Goal: Information Seeking & Learning: Learn about a topic

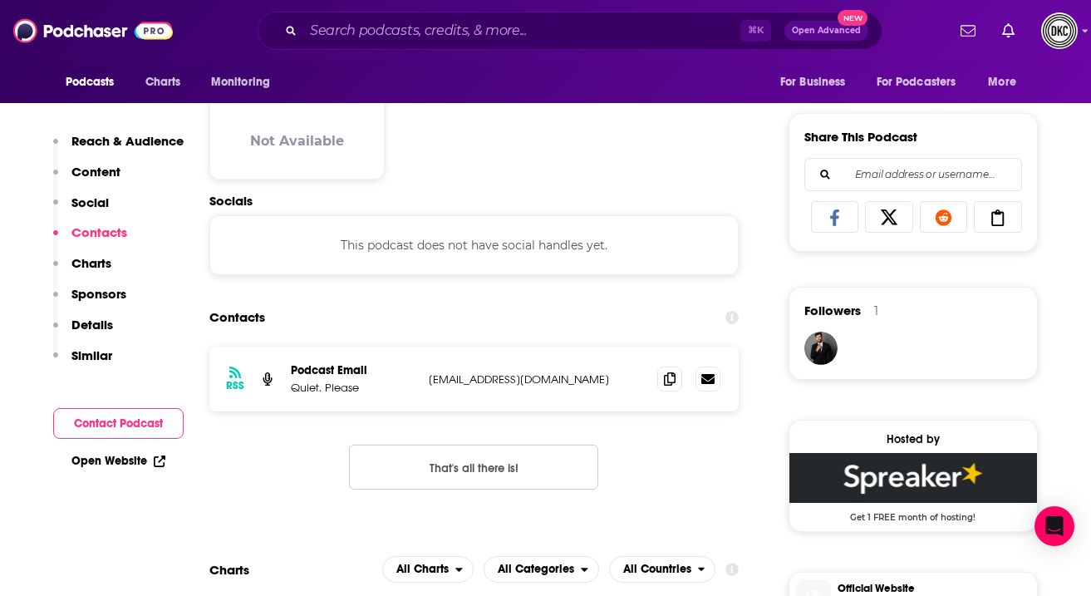
scroll to position [1014, 0]
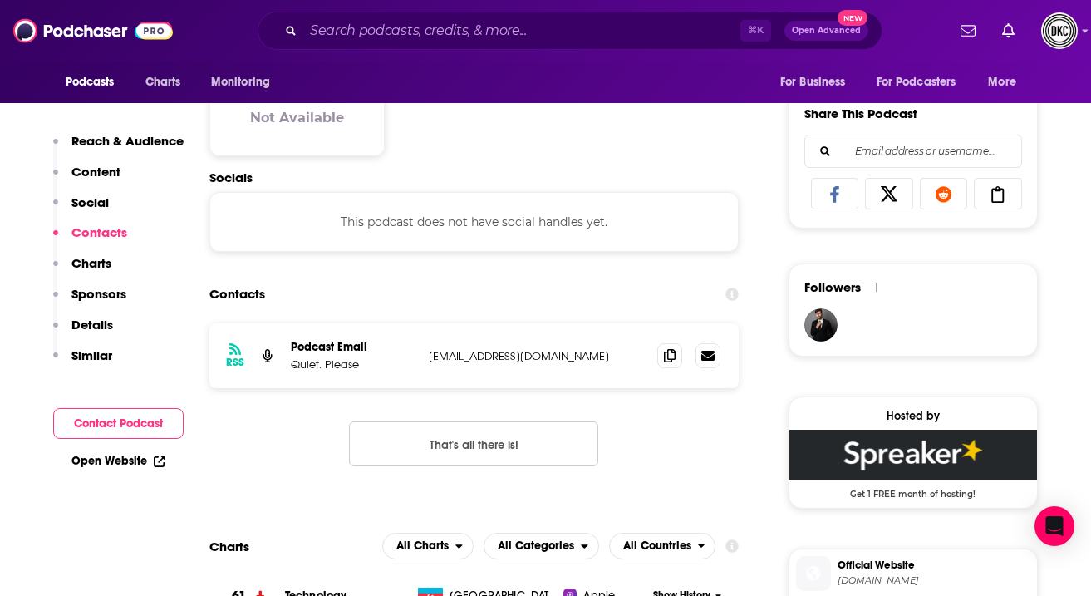
click at [154, 457] on icon at bounding box center [160, 461] width 12 height 12
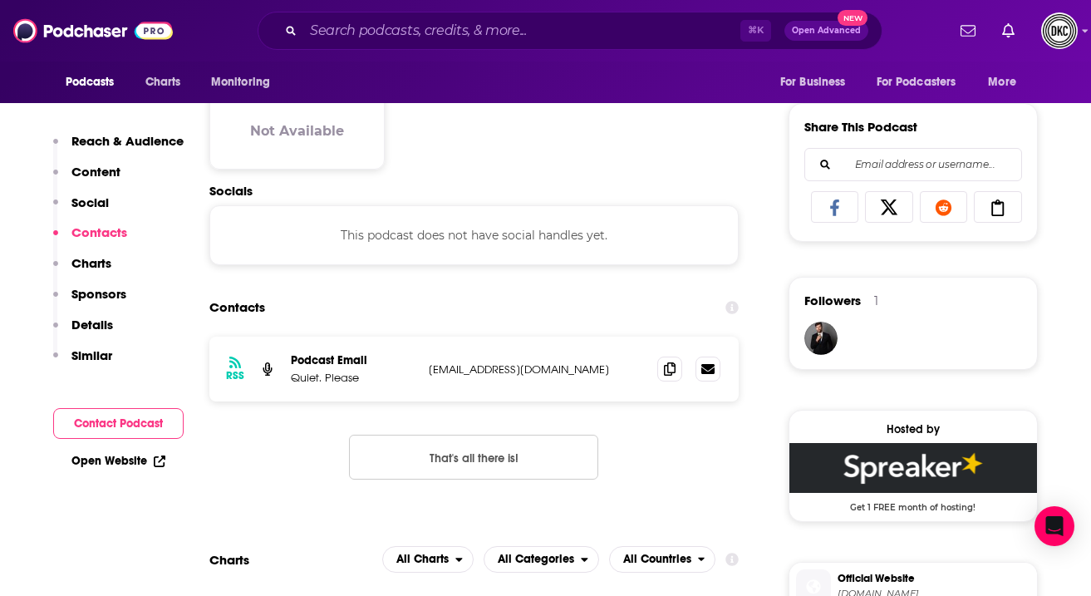
scroll to position [999, 0]
click at [665, 376] on icon at bounding box center [670, 368] width 12 height 13
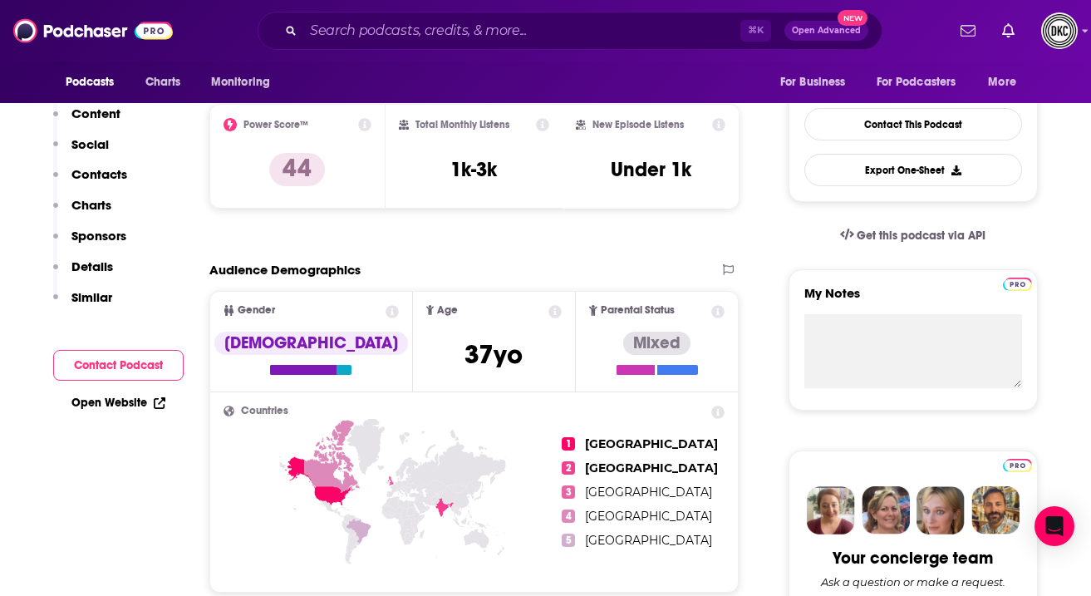
scroll to position [0, 0]
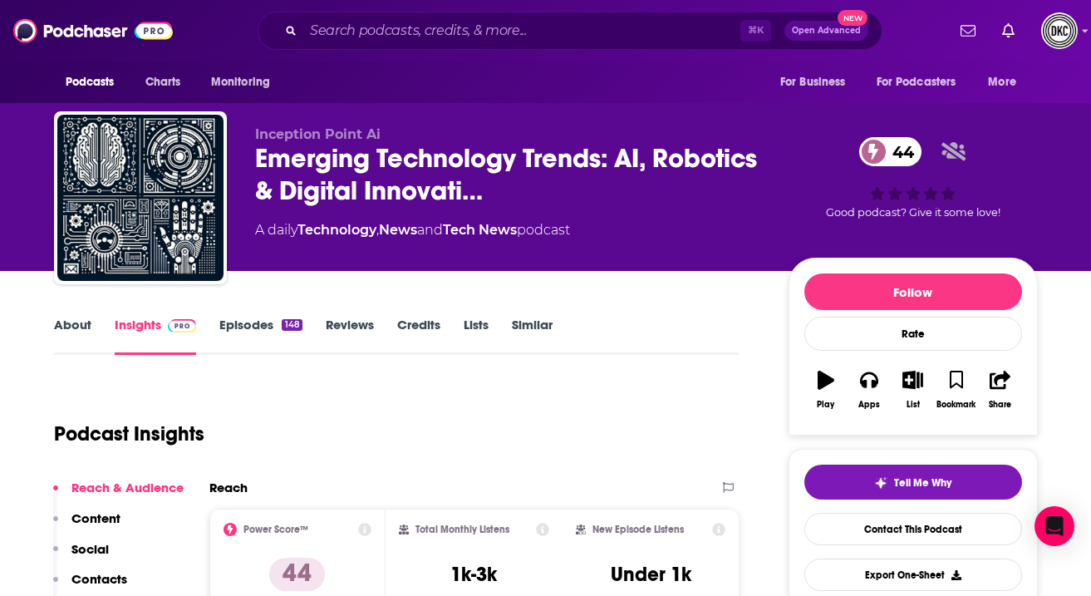
click at [81, 327] on link "About" at bounding box center [72, 336] width 37 height 38
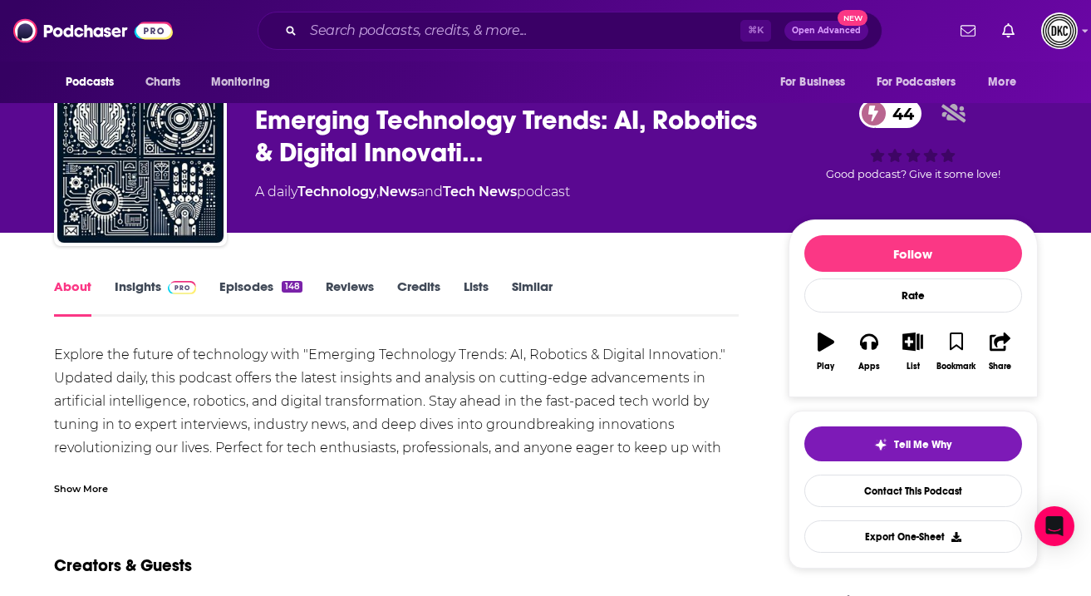
scroll to position [52, 0]
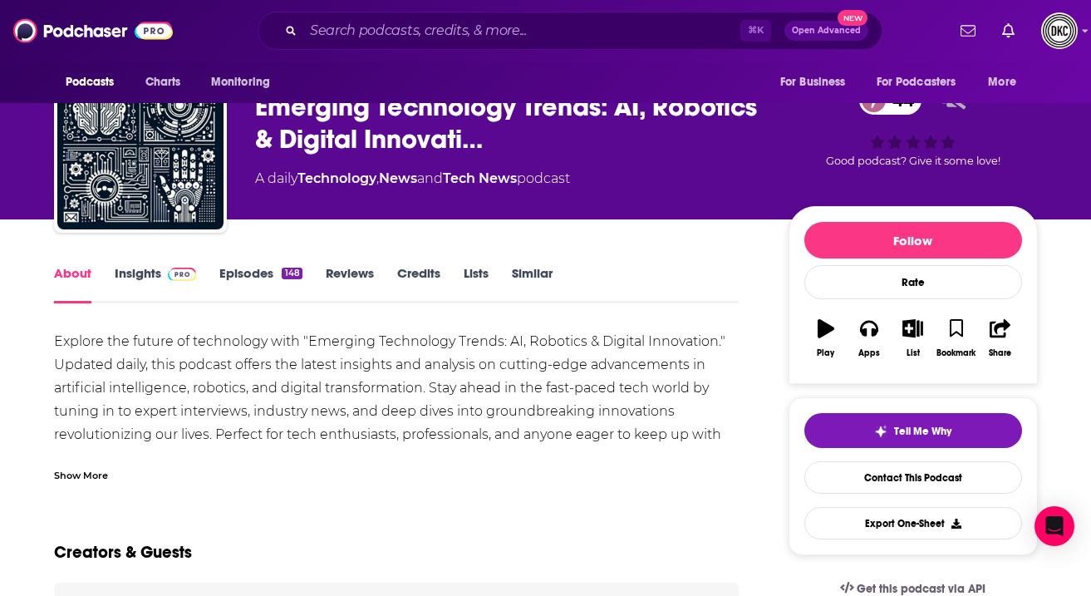
click at [86, 473] on div "Show More" at bounding box center [81, 474] width 54 height 16
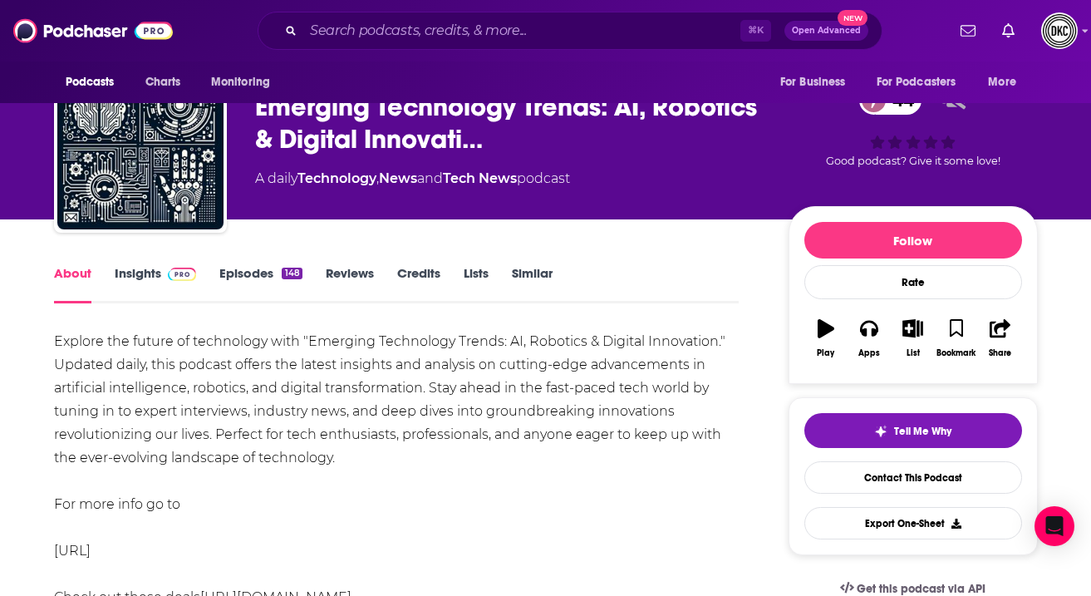
drag, startPoint x: 209, startPoint y: 515, endPoint x: 42, endPoint y: 325, distance: 253.7
copy div "Explore the future of technology with "Emerging Technology Trends: AI, Robotics…"
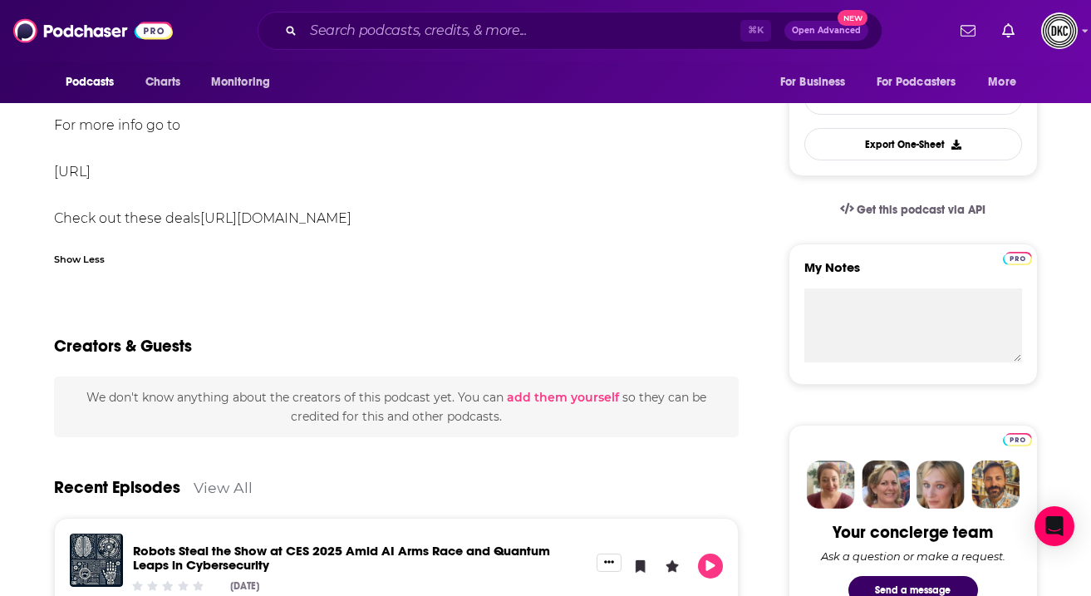
scroll to position [0, 0]
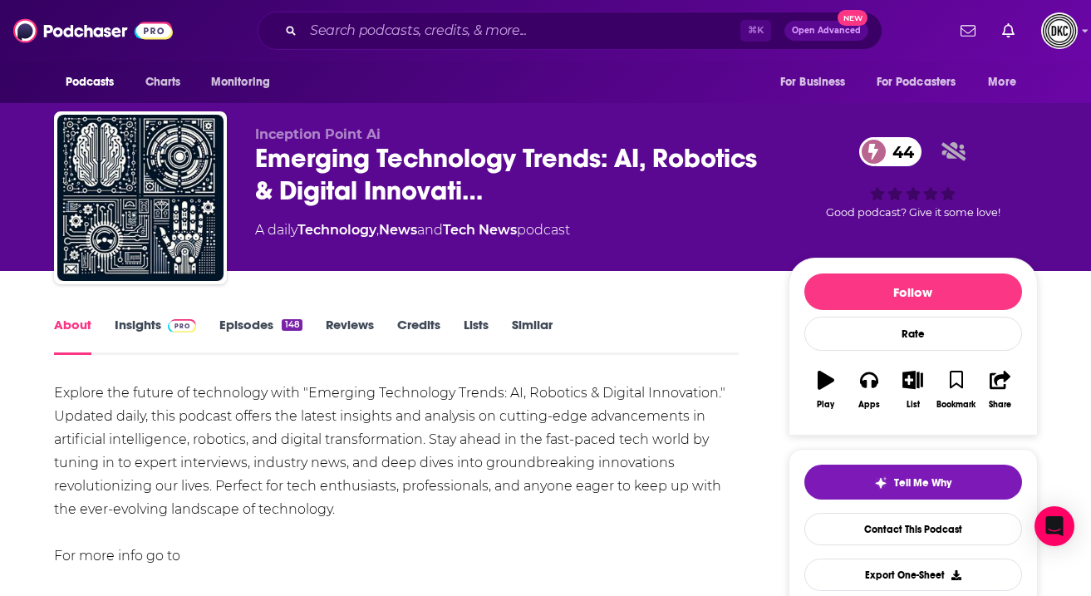
click at [141, 331] on link "Insights" at bounding box center [156, 336] width 82 height 38
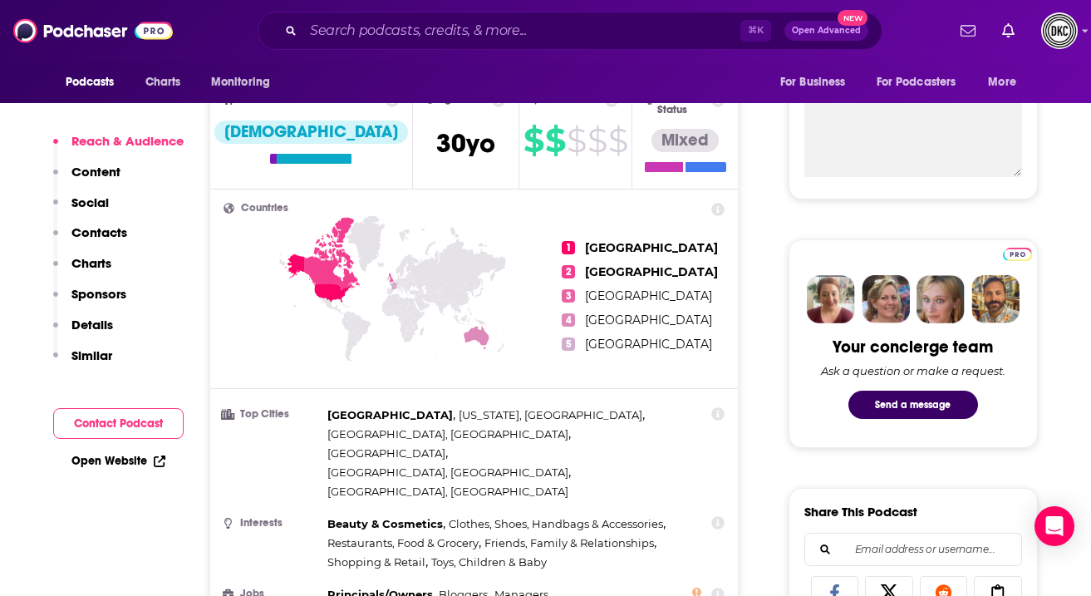
scroll to position [615, 0]
click at [124, 458] on link "Open Website" at bounding box center [118, 461] width 94 height 14
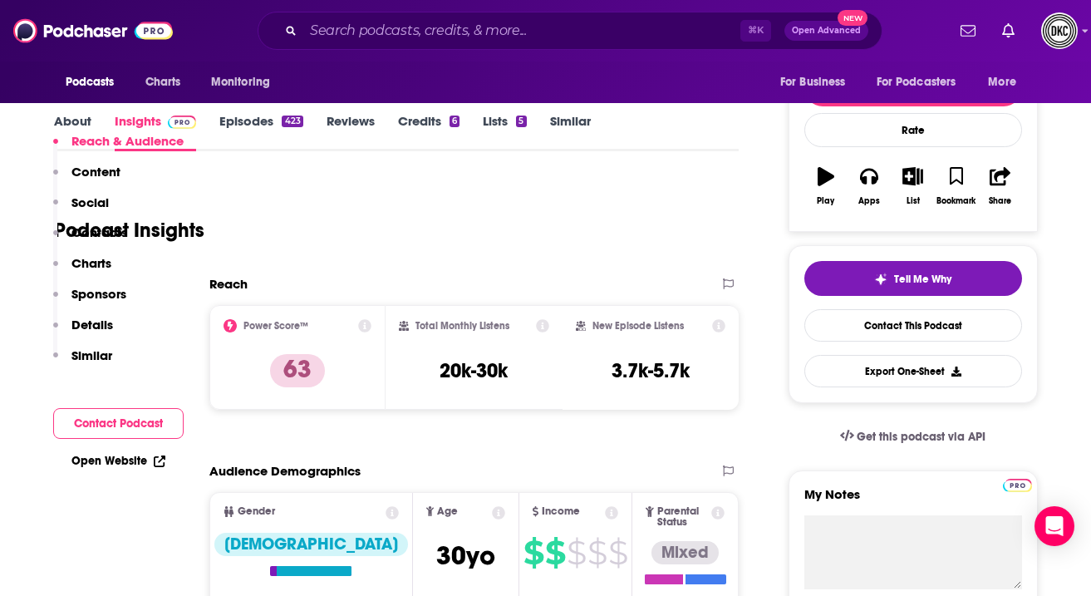
scroll to position [0, 0]
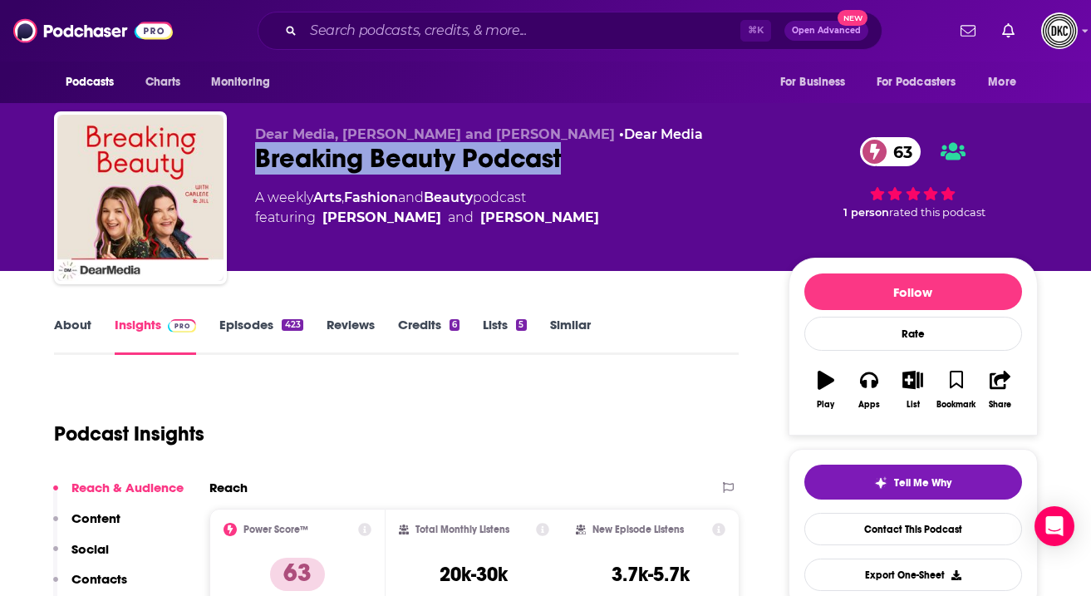
click at [76, 341] on link "About" at bounding box center [72, 336] width 37 height 38
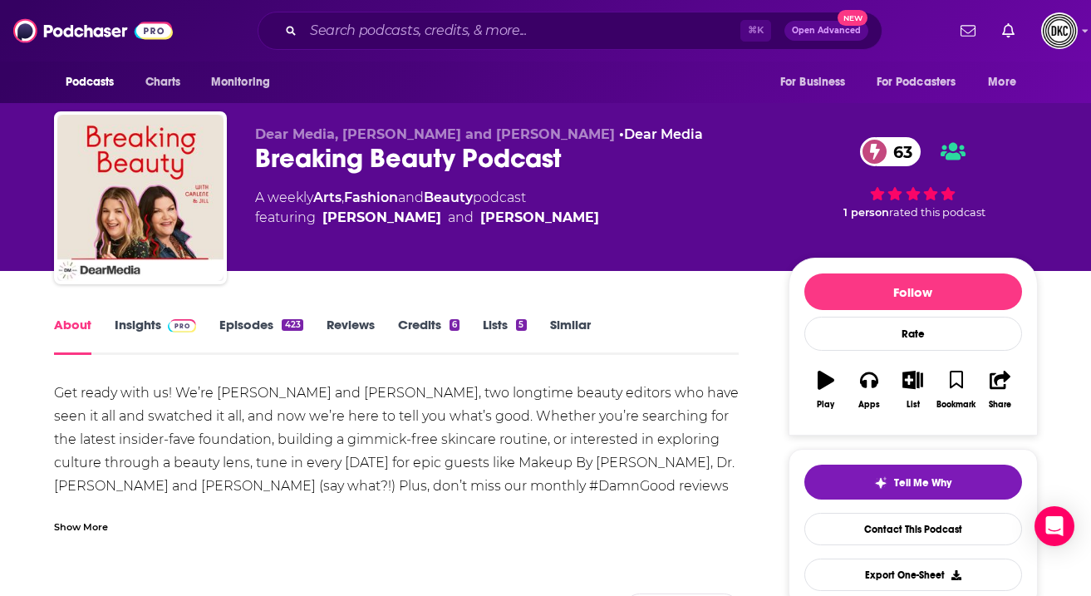
click at [72, 530] on div "Show More" at bounding box center [81, 526] width 54 height 16
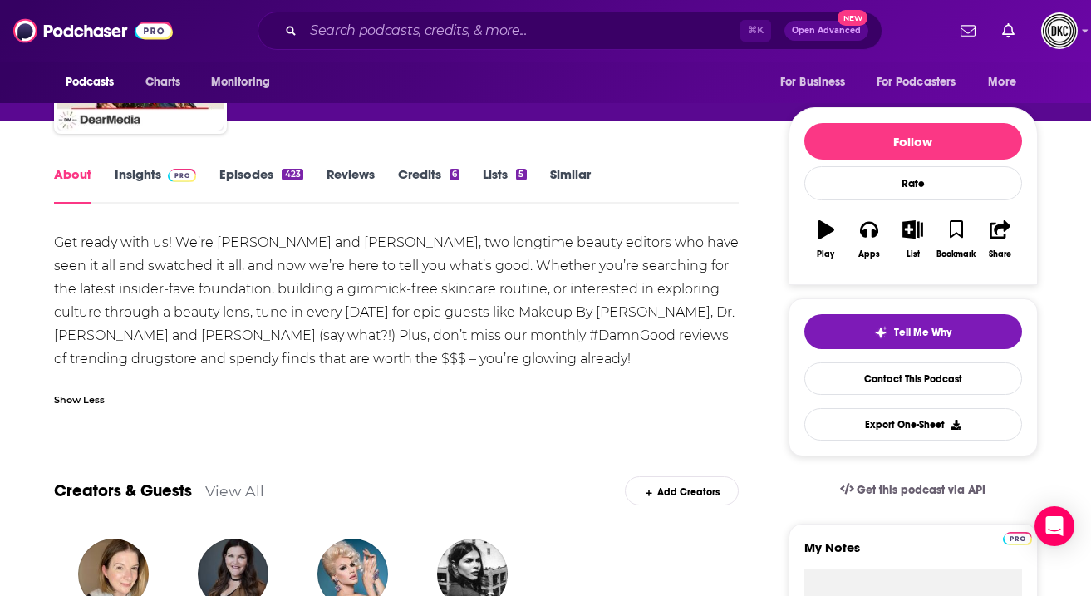
scroll to position [155, 0]
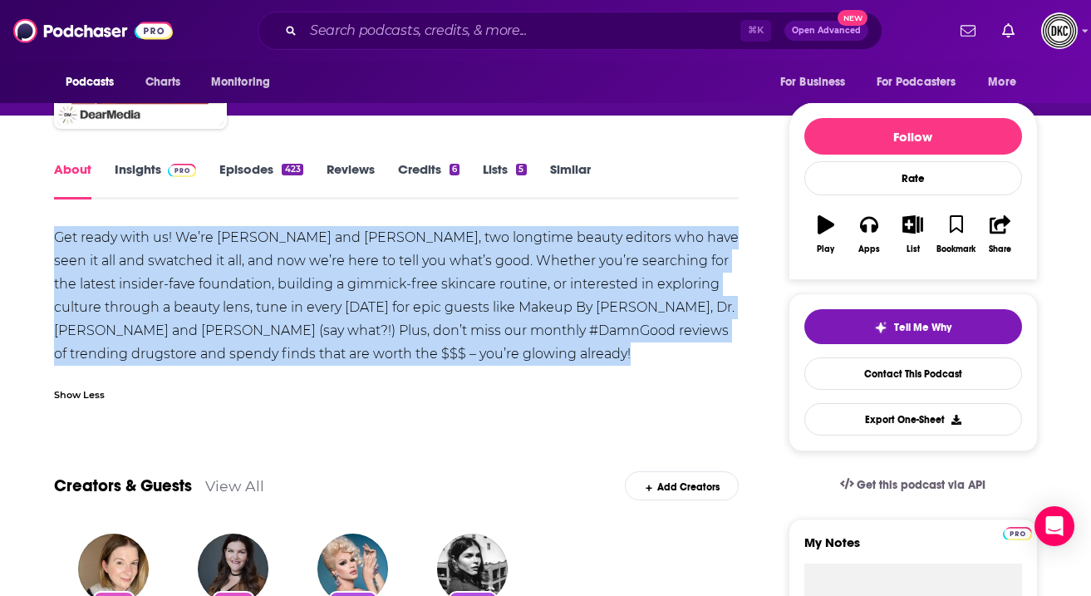
drag, startPoint x: 513, startPoint y: 375, endPoint x: 36, endPoint y: 238, distance: 497.0
copy div "Get ready with us! We’re [PERSON_NAME] and [PERSON_NAME], two longtime beauty e…"
click at [145, 169] on link "Insights" at bounding box center [156, 180] width 82 height 38
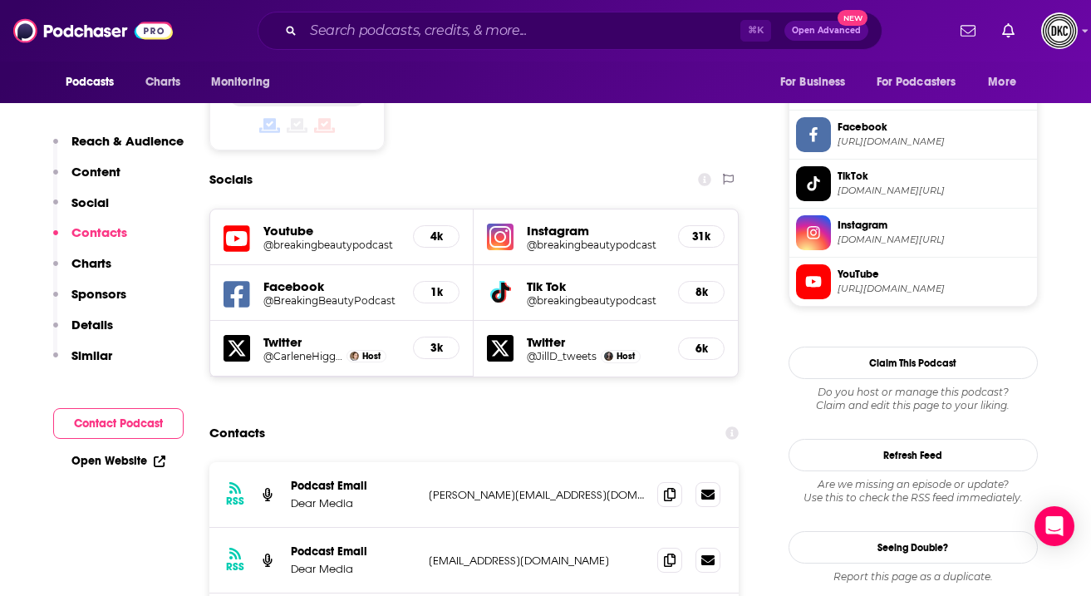
scroll to position [1434, 0]
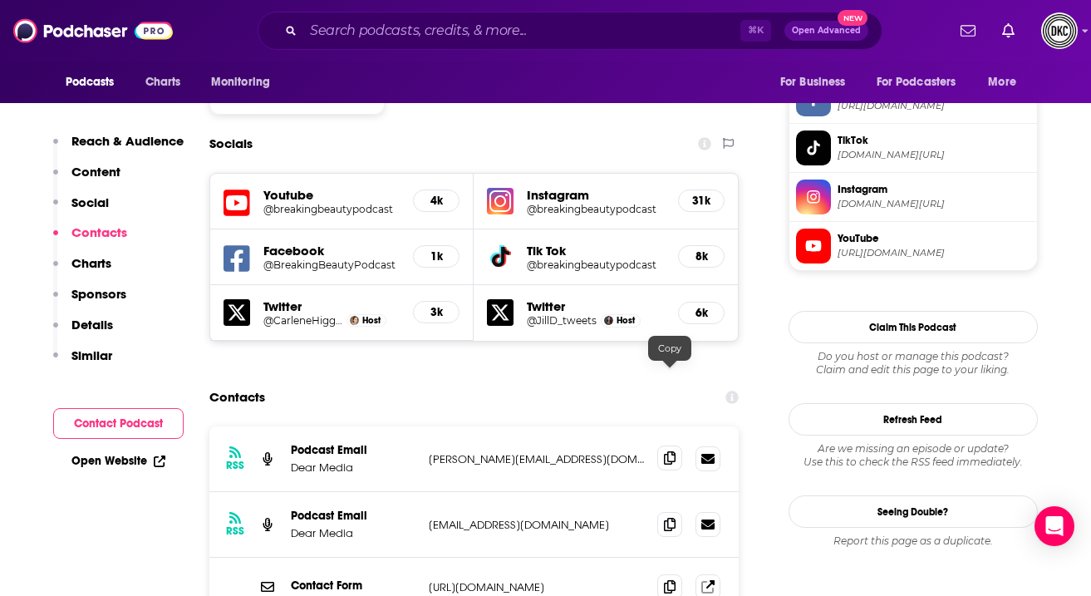
click at [662, 445] on span at bounding box center [669, 457] width 25 height 25
